Goal: Task Accomplishment & Management: Use online tool/utility

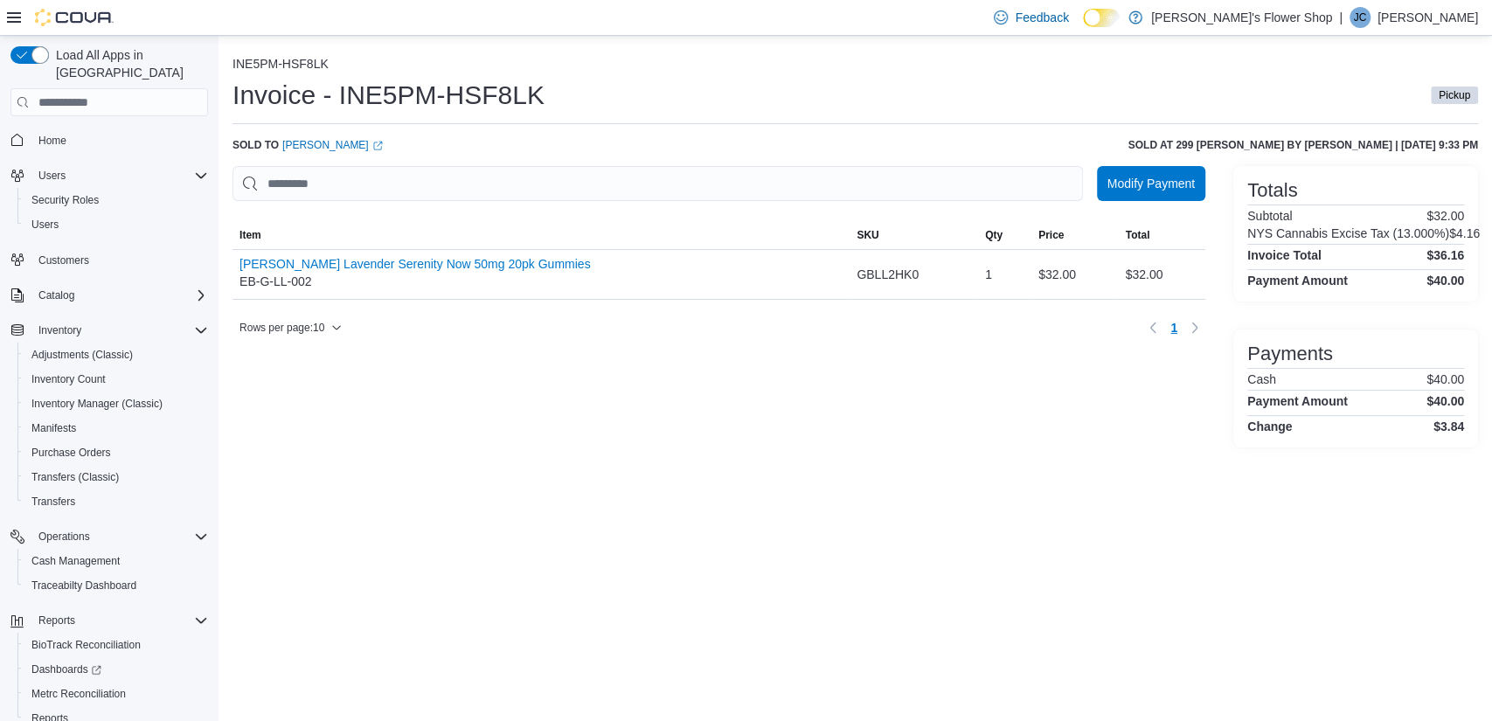
click at [910, 88] on div "Invoice - INE5PM-HSF8LK Pickup" at bounding box center [854, 95] width 1245 height 35
click at [1121, 183] on span "Modify Payment" at bounding box center [1150, 182] width 87 height 17
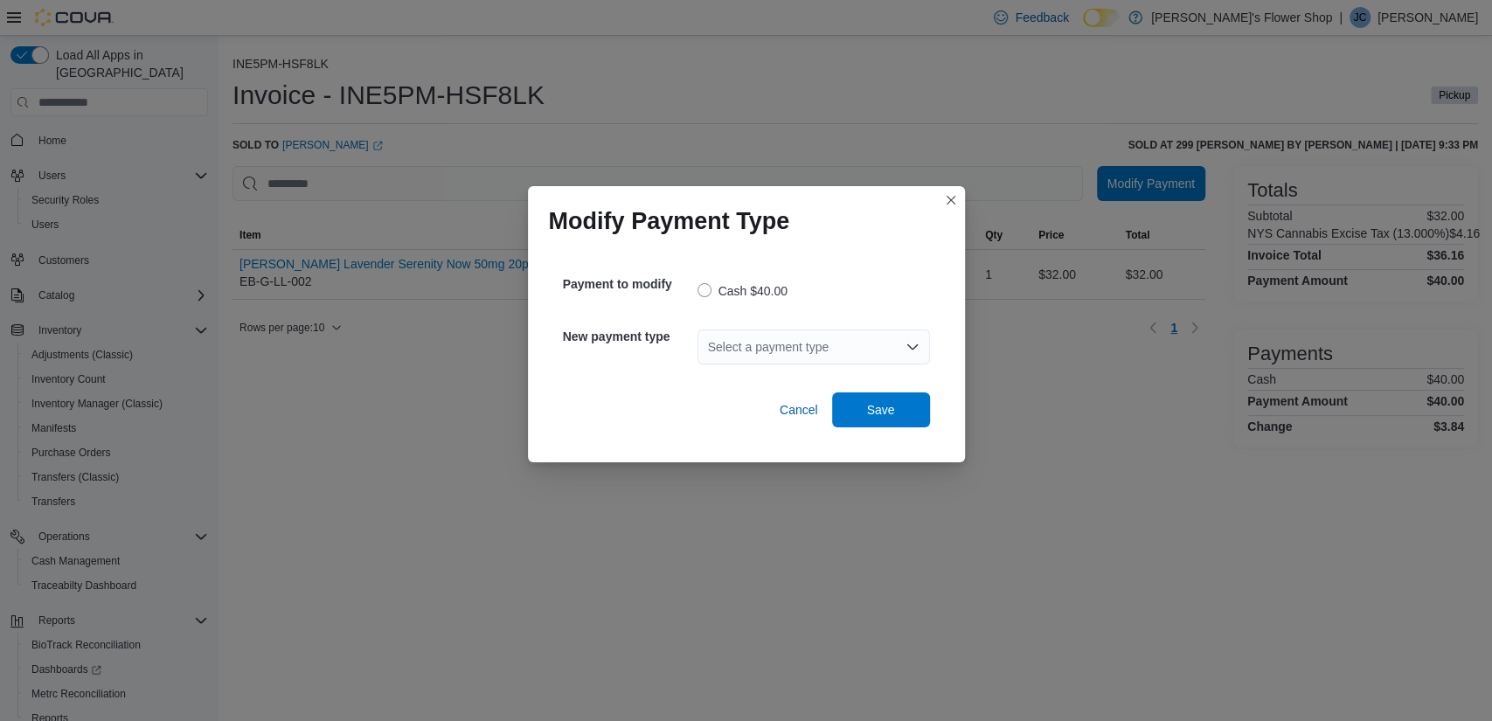
click at [925, 344] on div "Select a payment type" at bounding box center [813, 346] width 232 height 35
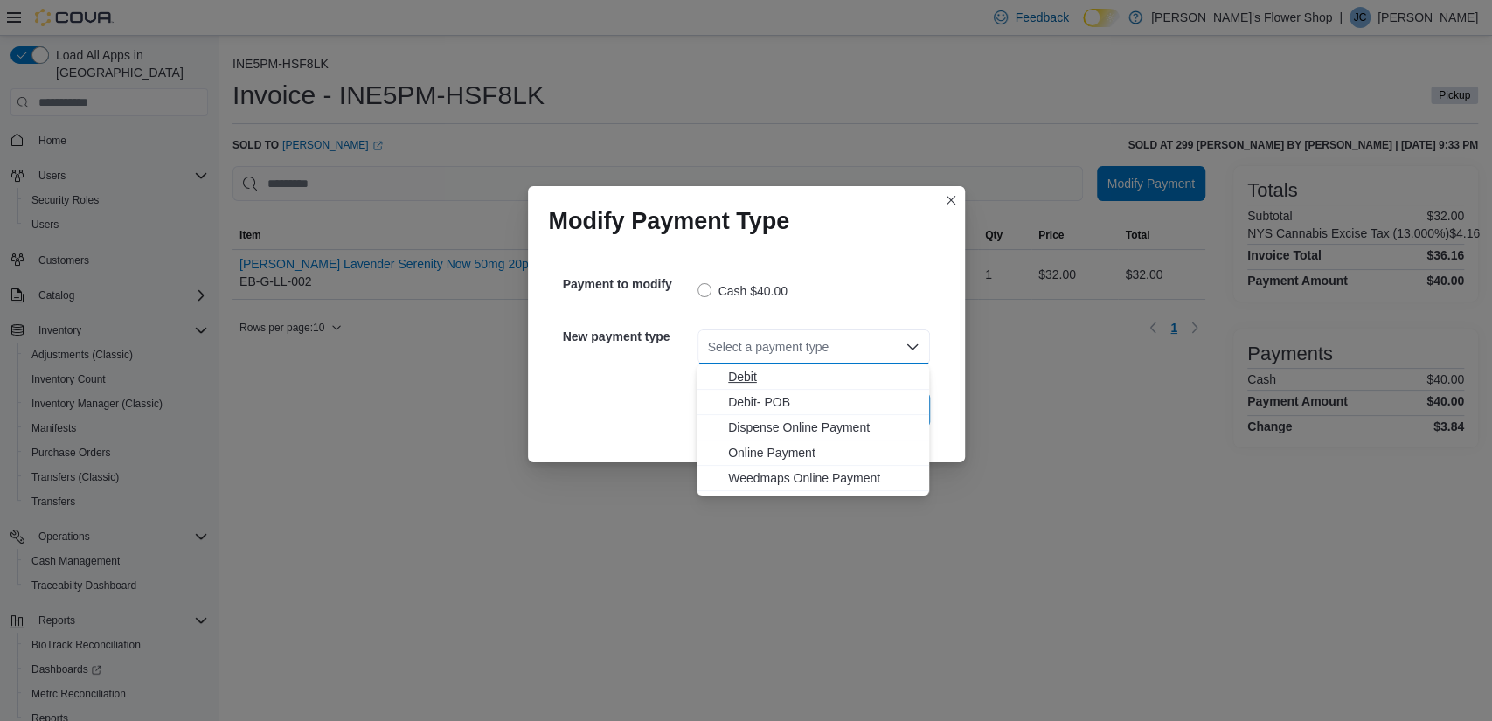
click at [881, 384] on span "Debit" at bounding box center [823, 376] width 190 height 17
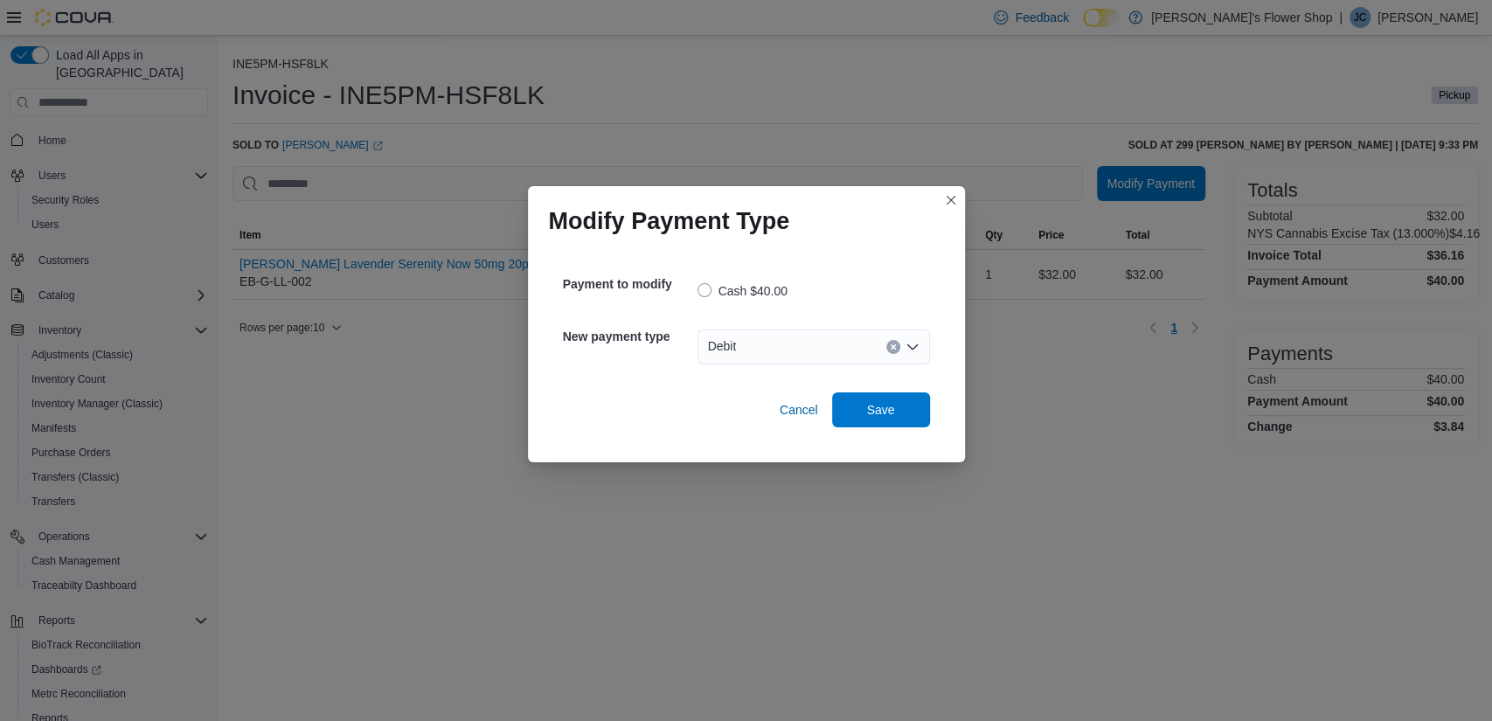
click at [916, 348] on icon "Open list of options" at bounding box center [912, 347] width 14 height 14
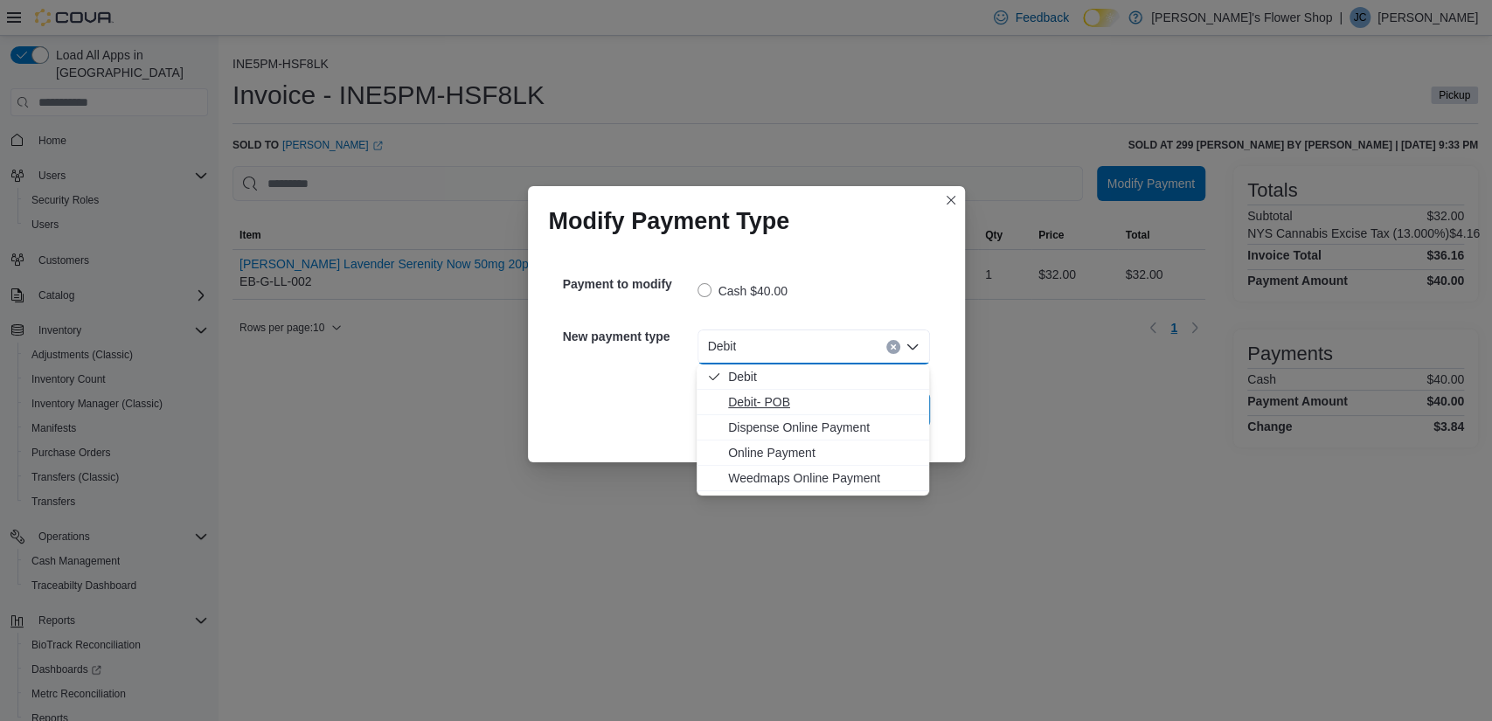
click at [821, 399] on span "Debit- POB" at bounding box center [823, 401] width 190 height 17
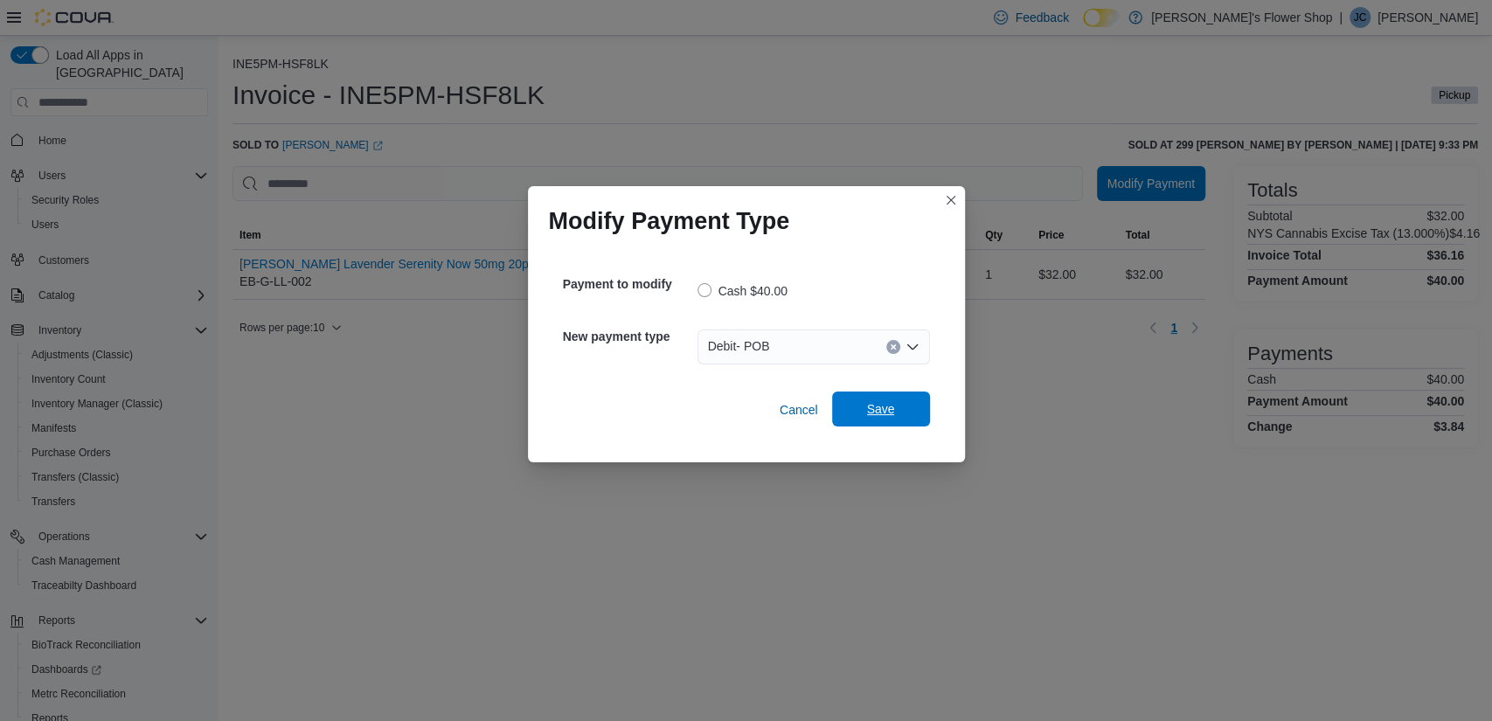
click at [888, 403] on span "Save" at bounding box center [881, 408] width 28 height 17
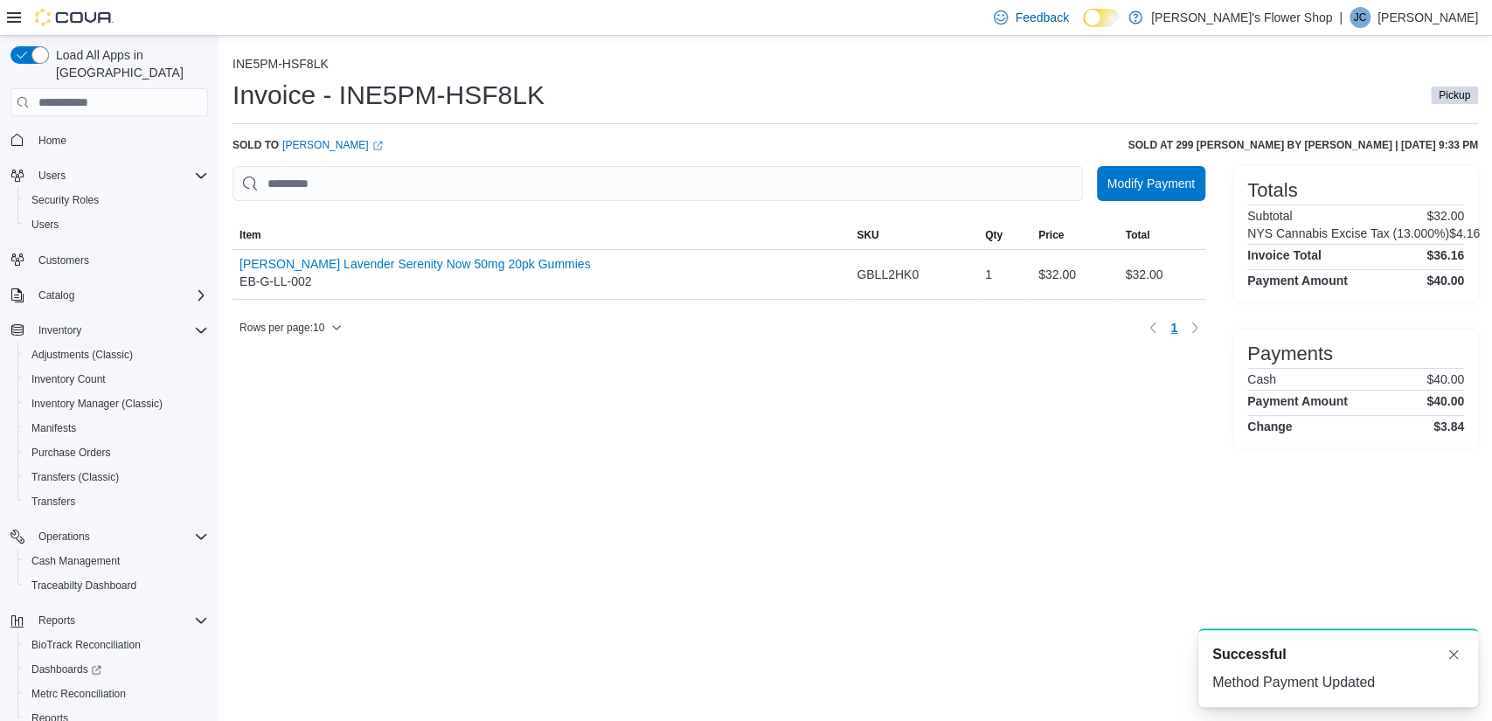
click at [932, 55] on div "INE5PM-HSF8LK Invoice - INE5PM-HSF8LK Pickup Sold to [PERSON_NAME] (opens in a …" at bounding box center [854, 249] width 1273 height 426
click at [1029, 72] on ol "INE5PM-HSF8LK" at bounding box center [854, 65] width 1245 height 17
click at [907, 88] on div "Invoice - INE5PM-HSF8LK Pickup" at bounding box center [854, 95] width 1245 height 35
